Goal: Use online tool/utility

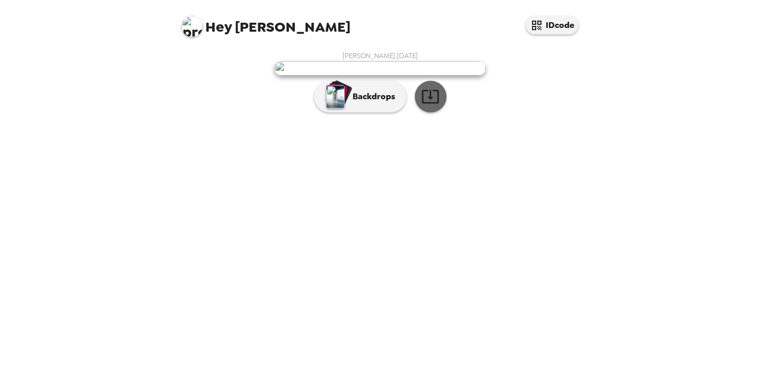
click at [429, 106] on icon "button" at bounding box center [430, 96] width 18 height 18
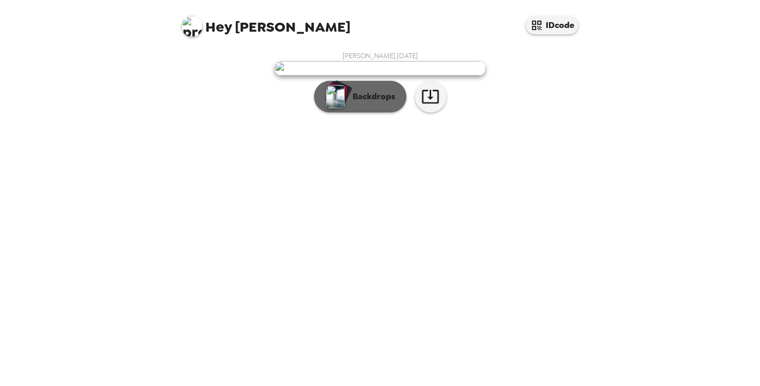
click at [366, 112] on button "Backdrops" at bounding box center [360, 97] width 92 height 32
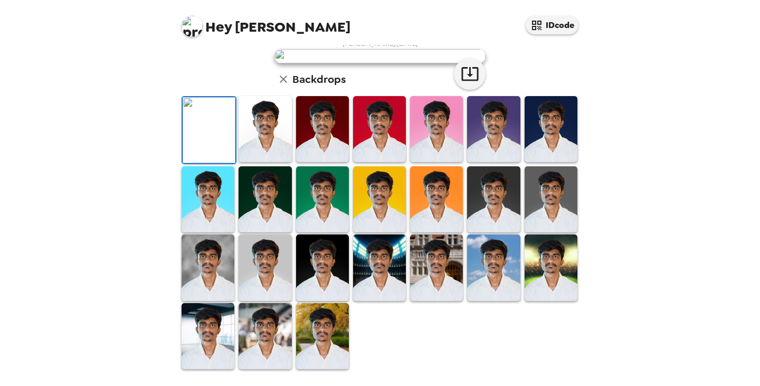
scroll to position [139, 0]
click at [261, 162] on img at bounding box center [265, 129] width 53 height 66
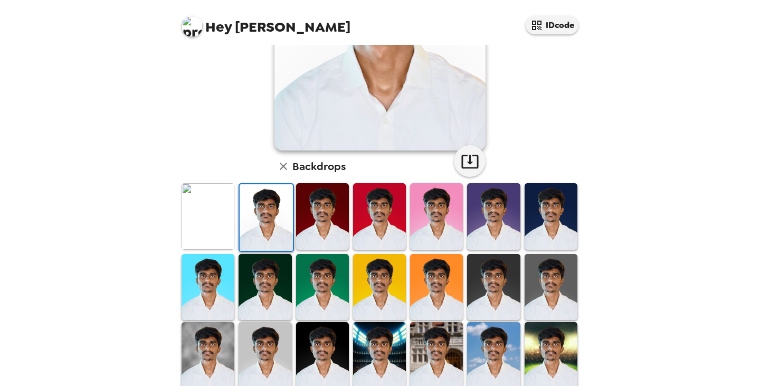
scroll to position [176, 0]
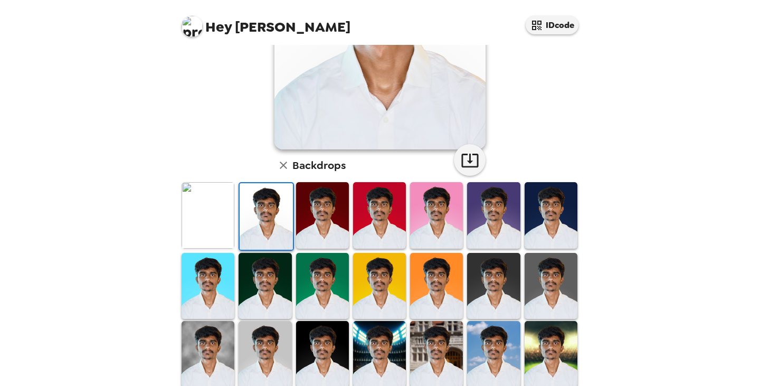
click at [548, 275] on img at bounding box center [551, 286] width 53 height 66
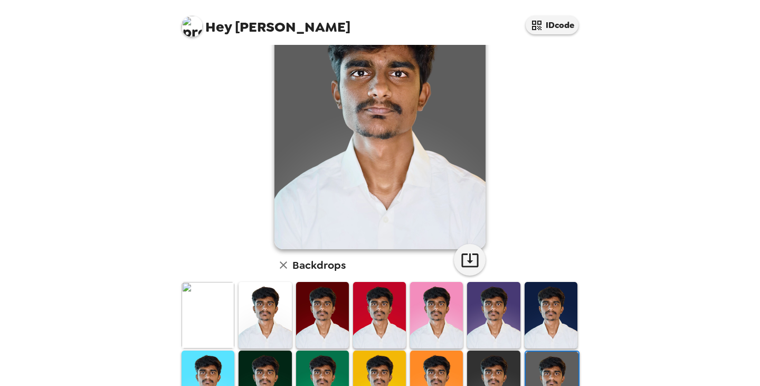
scroll to position [0, 0]
